Goal: Task Accomplishment & Management: Manage account settings

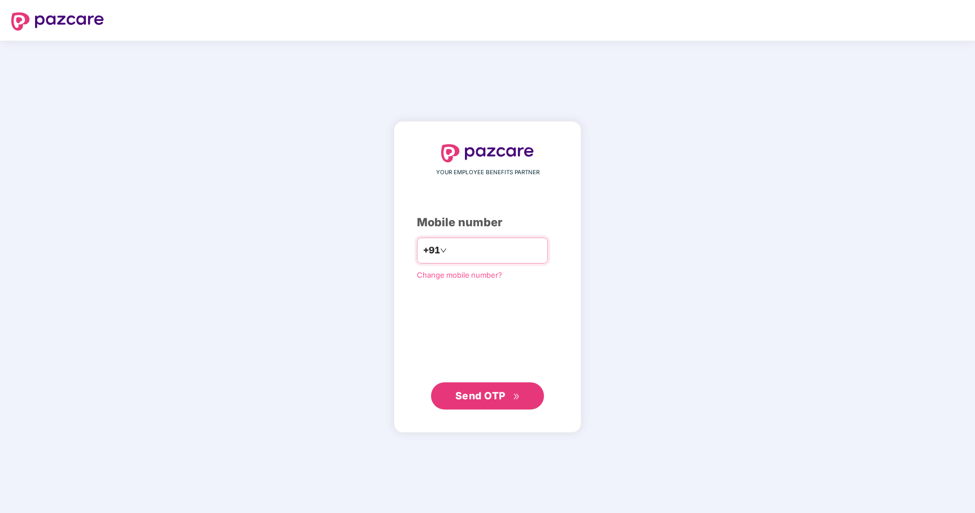
type input "**********"
click at [493, 396] on span "Send OTP" at bounding box center [480, 395] width 50 height 12
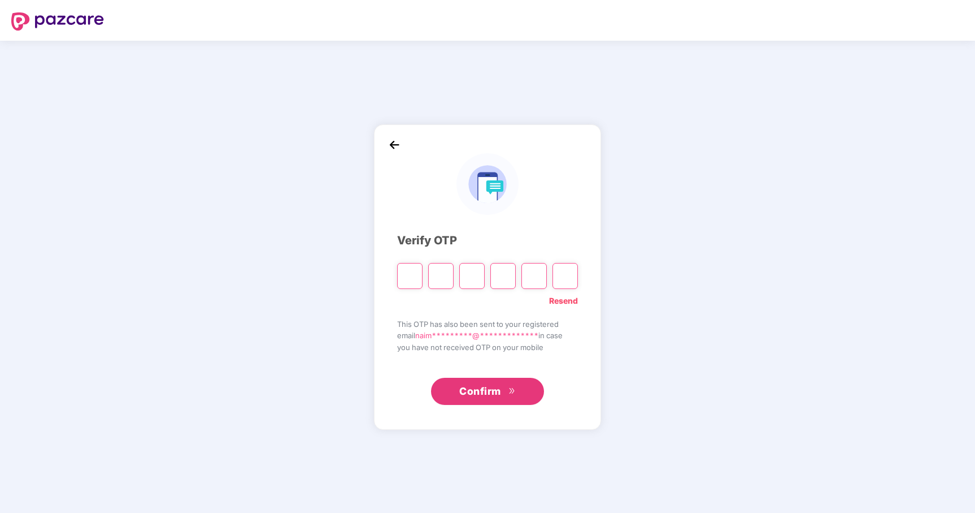
type input "*"
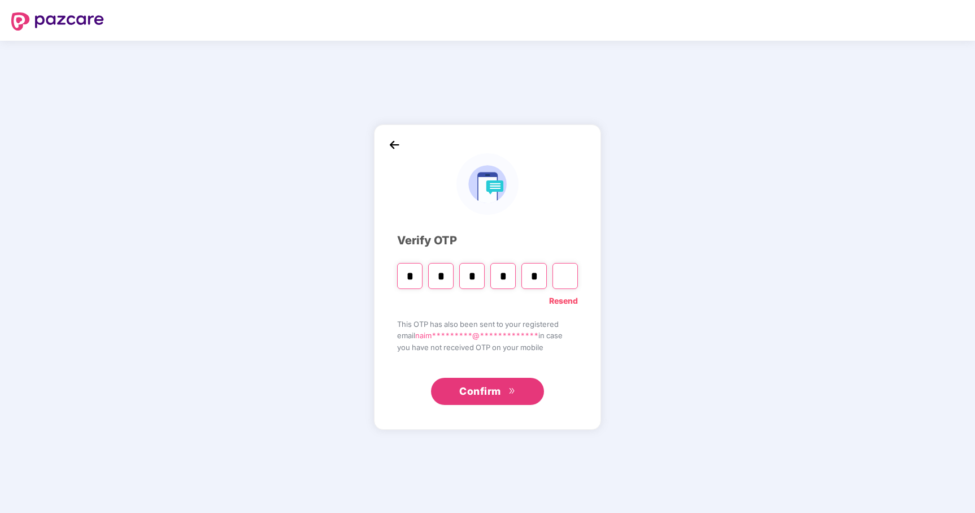
type input "*"
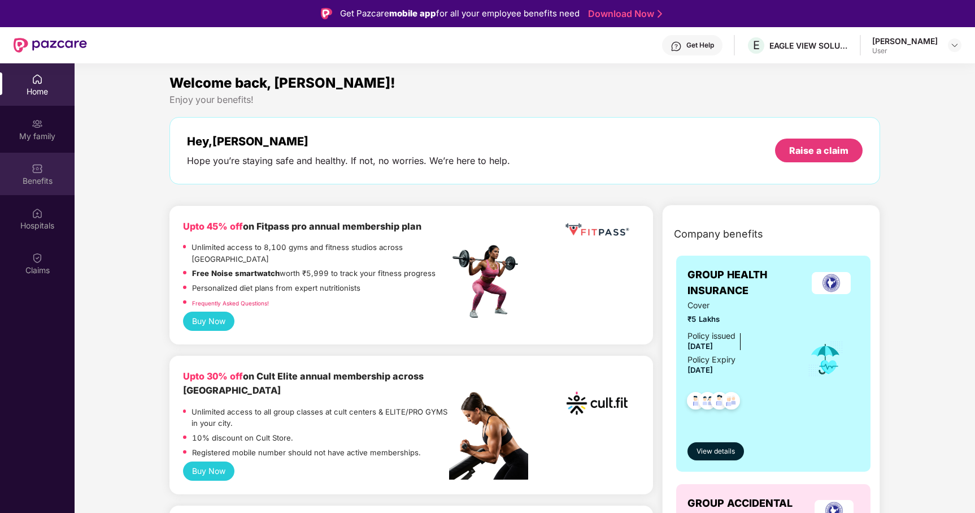
click at [37, 175] on div "Benefits" at bounding box center [37, 180] width 75 height 11
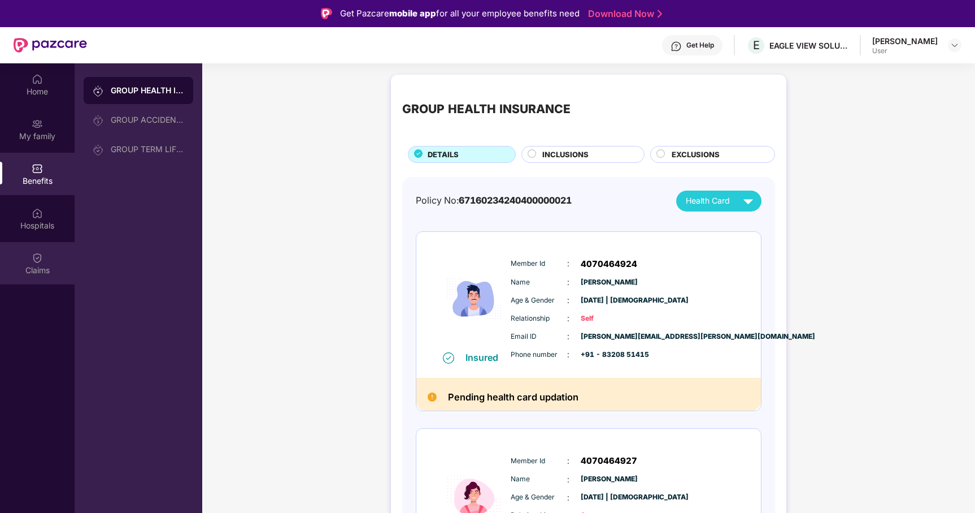
click at [33, 266] on div "Claims" at bounding box center [37, 269] width 75 height 11
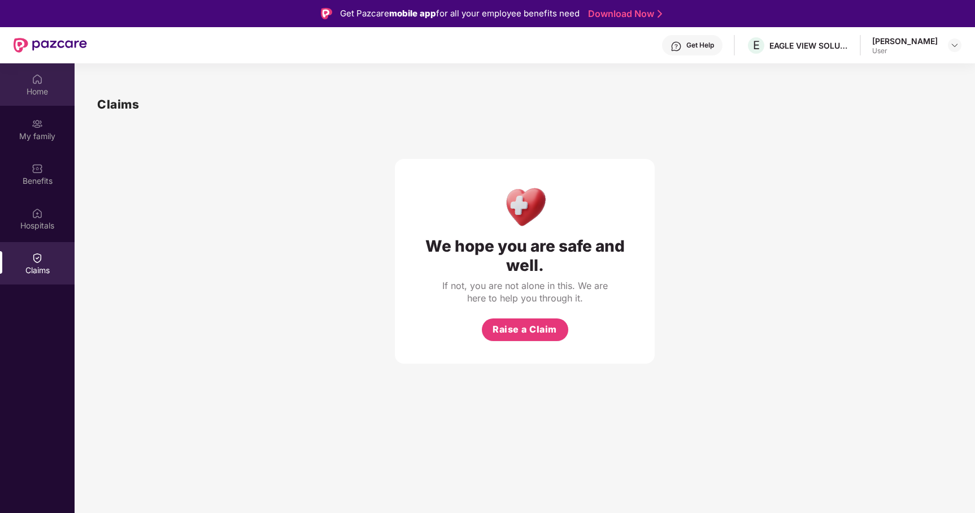
click at [45, 85] on div "Home" at bounding box center [37, 84] width 75 height 42
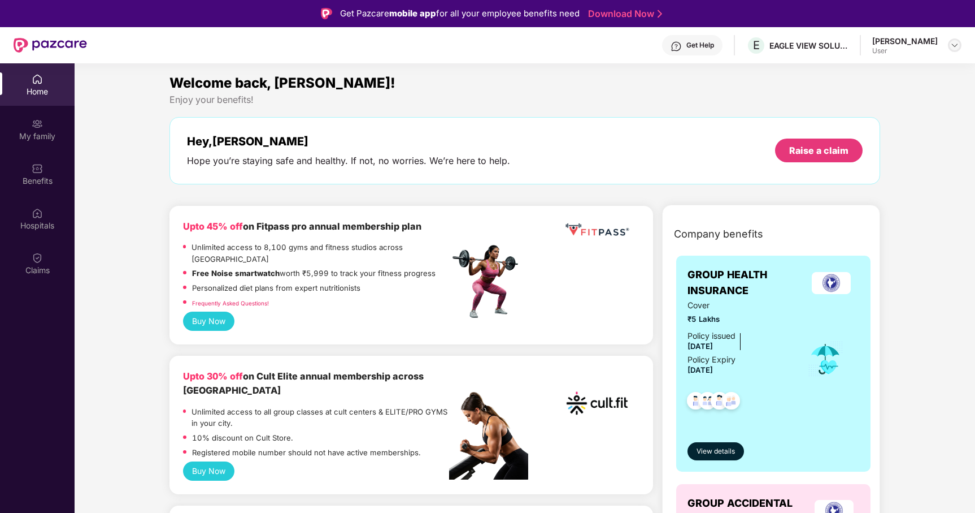
click at [955, 45] on img at bounding box center [954, 45] width 9 height 9
click at [862, 77] on div "Logout" at bounding box center [901, 72] width 147 height 22
